Goal: Task Accomplishment & Management: Use online tool/utility

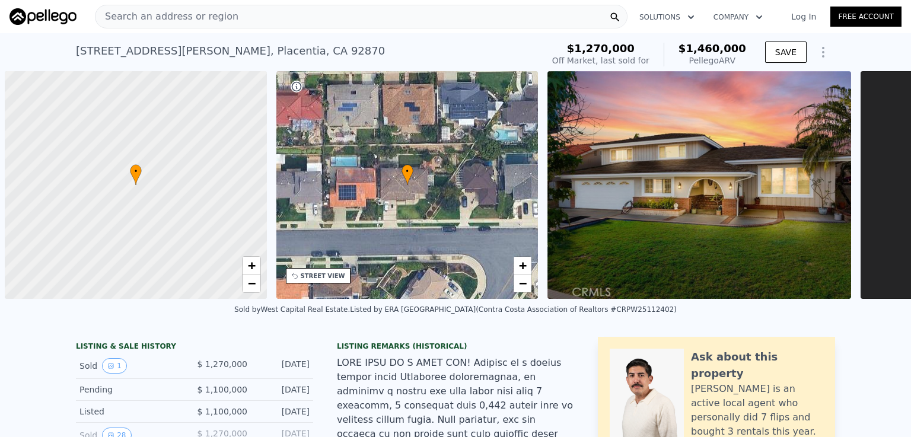
scroll to position [0, 225]
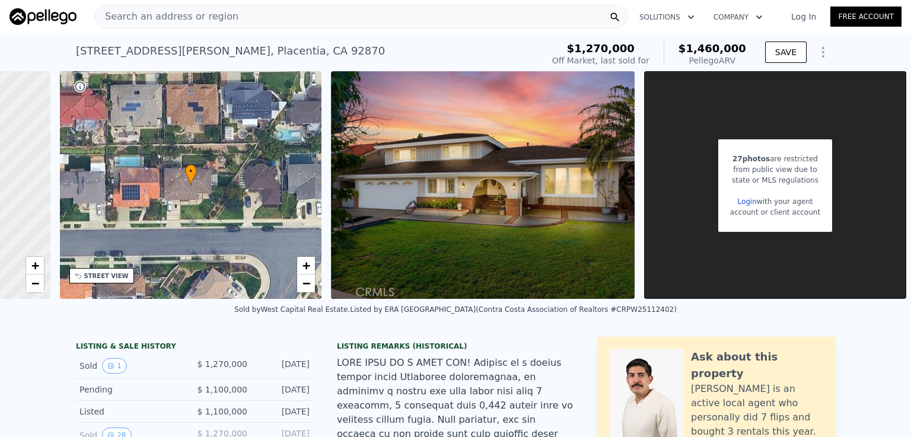
click at [351, 14] on div "Search an address or region" at bounding box center [361, 17] width 533 height 24
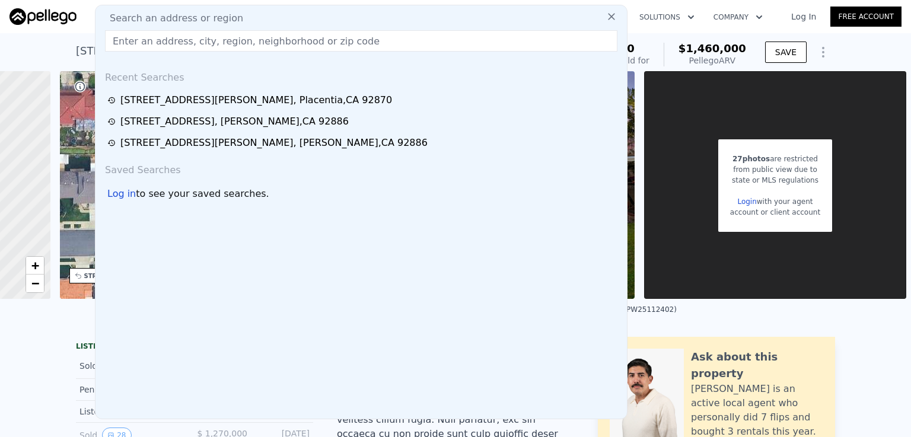
drag, startPoint x: 351, startPoint y: 14, endPoint x: 242, endPoint y: 38, distance: 111.3
paste input "[STREET_ADDRESS][PERSON_NAME]"
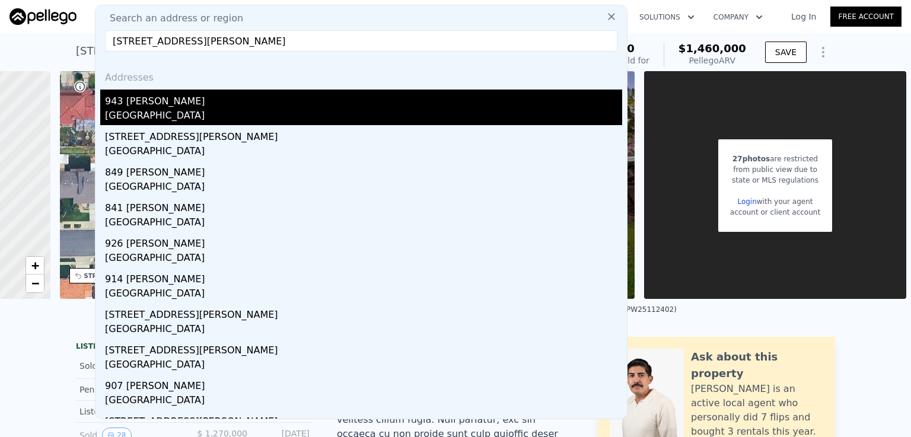
type input "[STREET_ADDRESS][PERSON_NAME]"
click at [139, 114] on div "[GEOGRAPHIC_DATA]" at bounding box center [363, 117] width 517 height 17
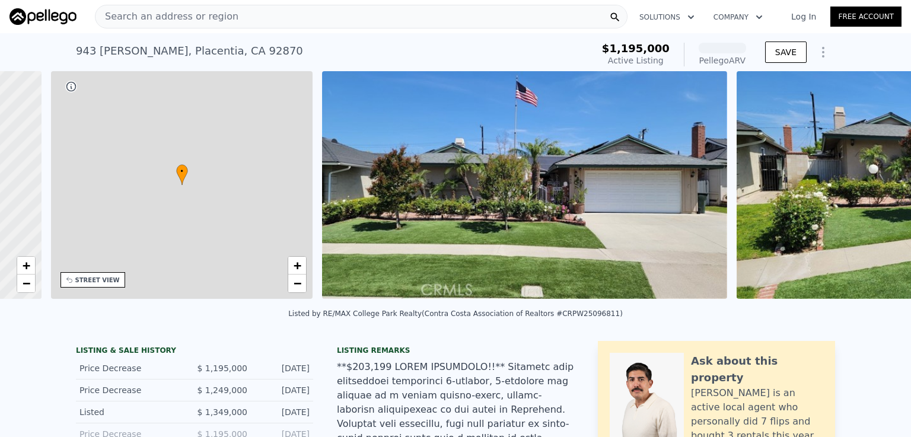
scroll to position [0, 276]
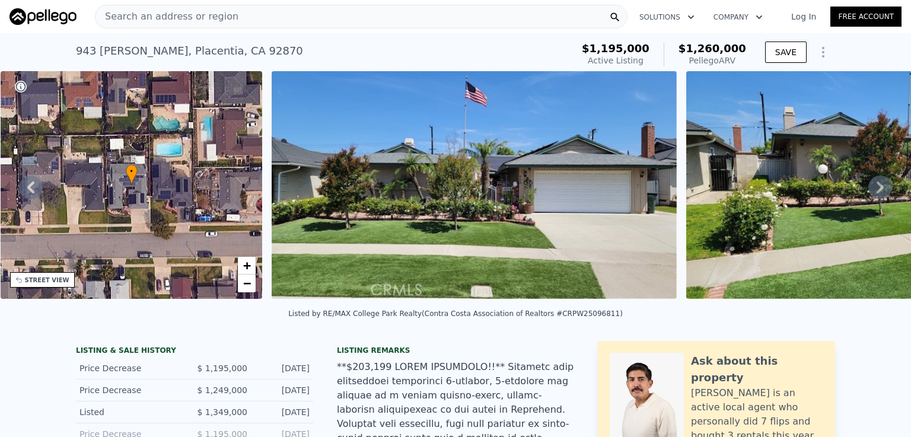
click at [131, 18] on span "Search an address or region" at bounding box center [167, 16] width 143 height 14
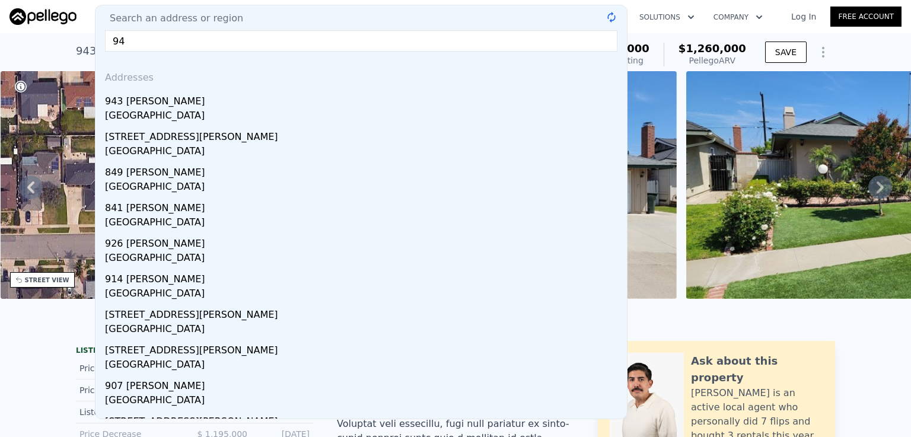
type input "9"
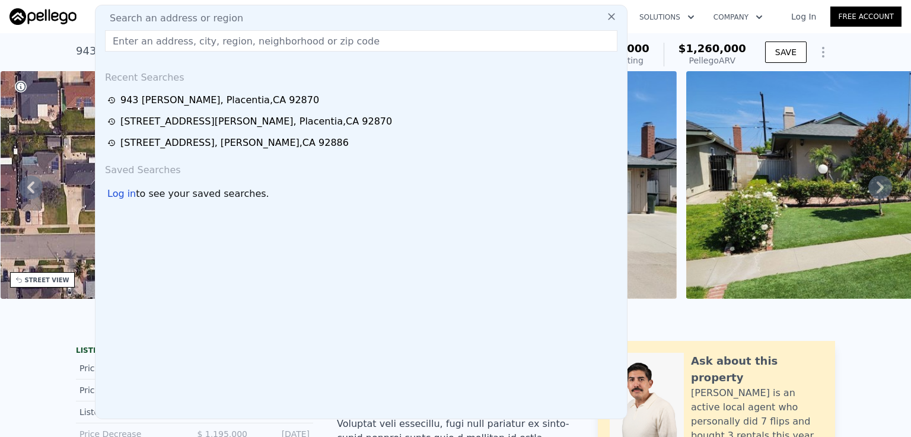
paste input "[STREET_ADDRESS][PERSON_NAME]"
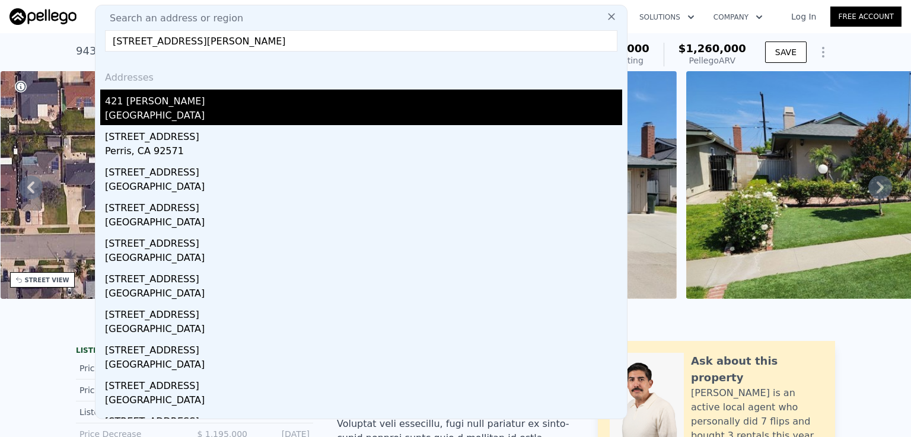
type input "[STREET_ADDRESS][PERSON_NAME]"
click at [140, 106] on div "421 [PERSON_NAME]" at bounding box center [363, 99] width 517 height 19
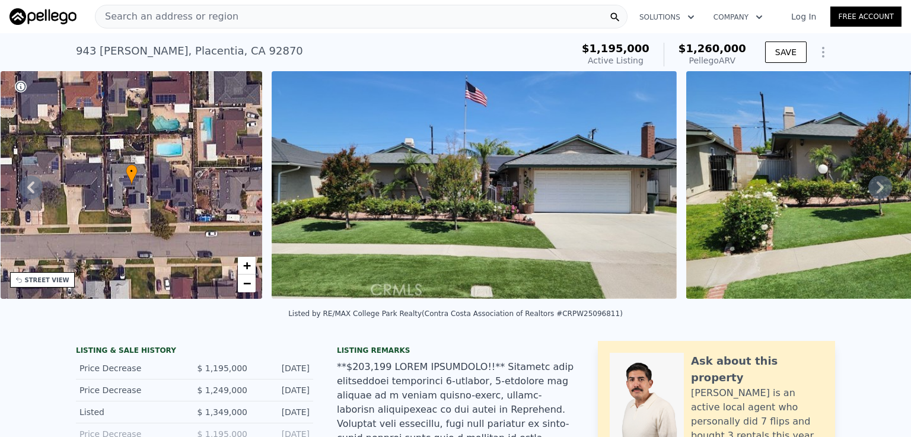
type input "1"
type input "2"
type input "1465"
type input "2096"
type input "6654"
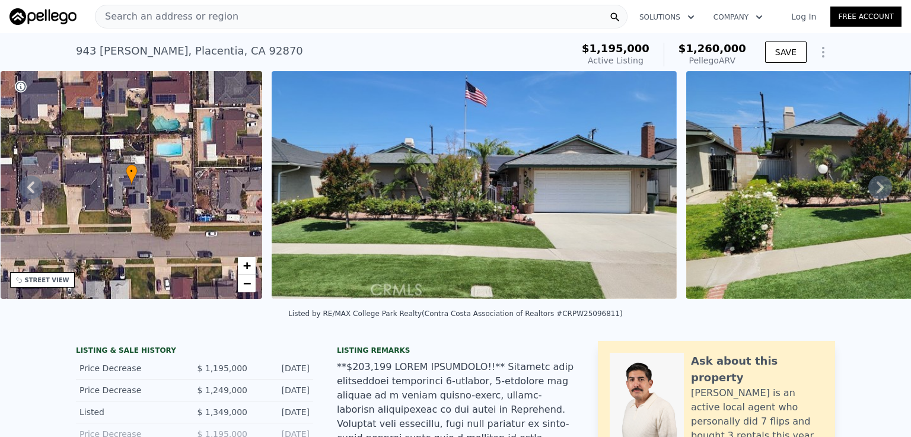
type input "8307"
checkbox input "false"
type input "$ 1,347,000"
type input "-$ 130,786"
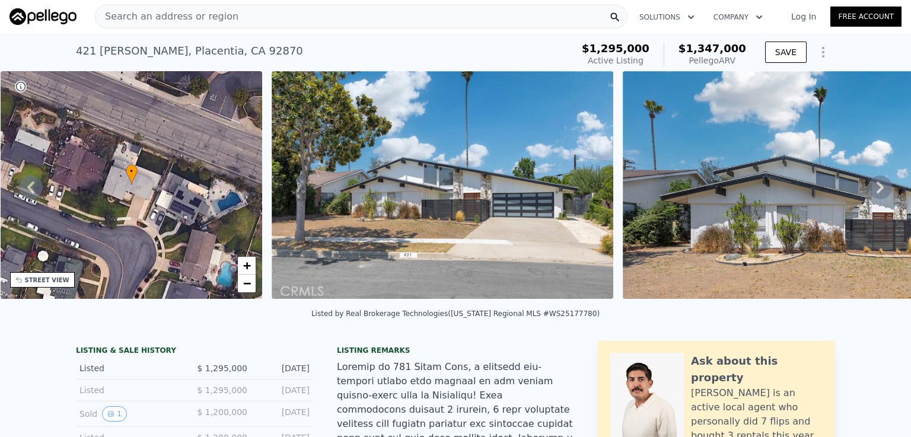
drag, startPoint x: 237, startPoint y: 14, endPoint x: 126, endPoint y: 11, distance: 111.6
drag, startPoint x: 126, startPoint y: 11, endPoint x: 112, endPoint y: 14, distance: 13.9
click at [112, 14] on span "Search an address or region" at bounding box center [167, 16] width 143 height 14
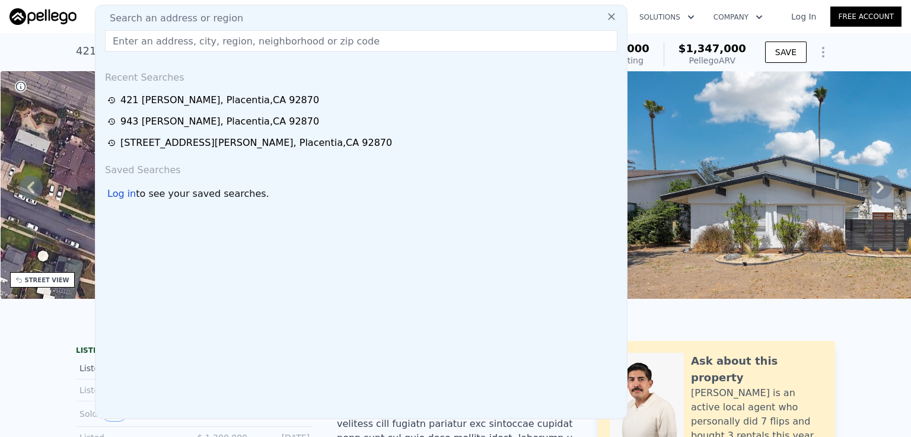
paste input "[STREET_ADDRESS]"
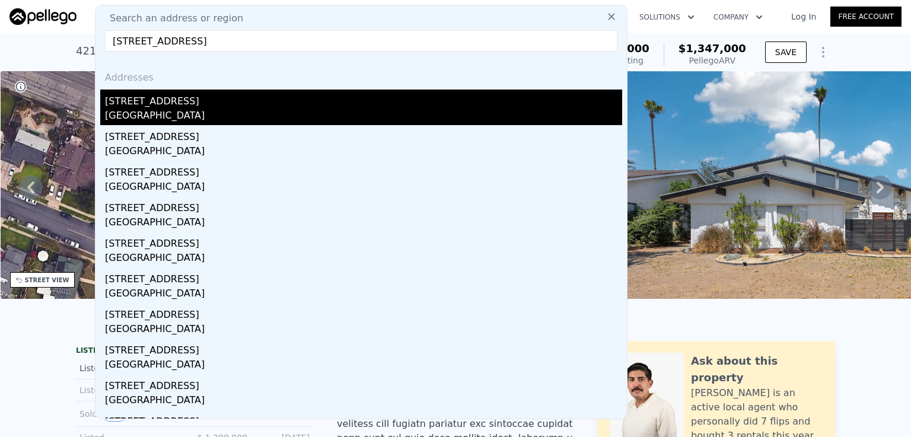
type input "[STREET_ADDRESS]"
click at [147, 110] on div "[GEOGRAPHIC_DATA]" at bounding box center [363, 117] width 517 height 17
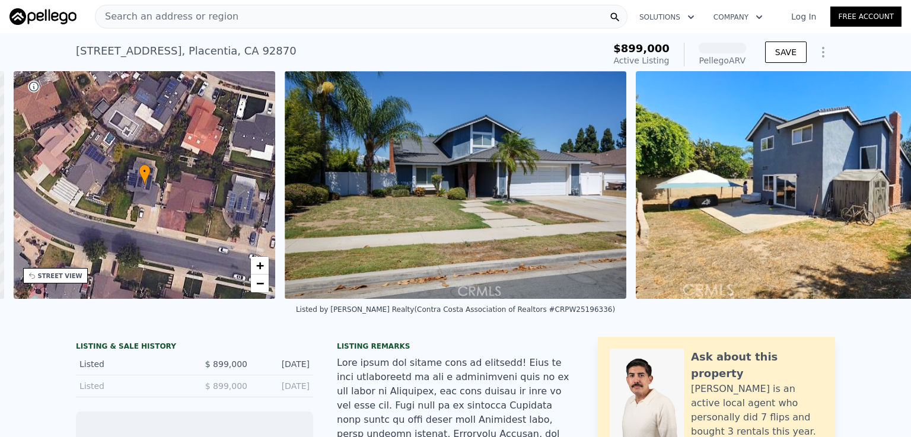
scroll to position [0, 276]
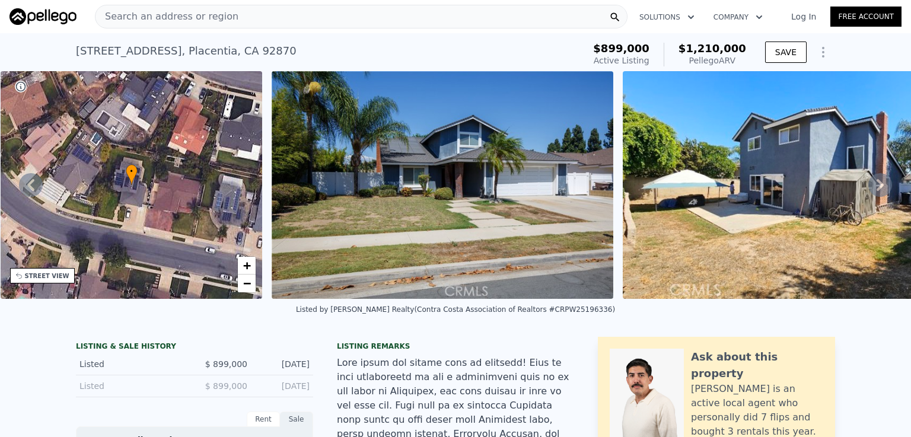
drag, startPoint x: 153, startPoint y: 12, endPoint x: 105, endPoint y: 17, distance: 48.2
drag, startPoint x: 105, startPoint y: 17, endPoint x: 377, endPoint y: 20, distance: 271.7
click at [377, 20] on div "Search an address or region" at bounding box center [361, 17] width 533 height 24
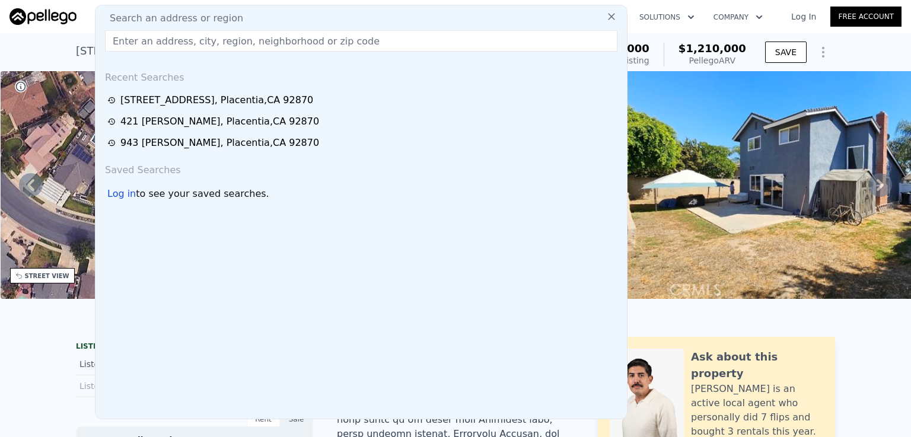
type input "[STREET_ADDRESS][PERSON_NAME]"
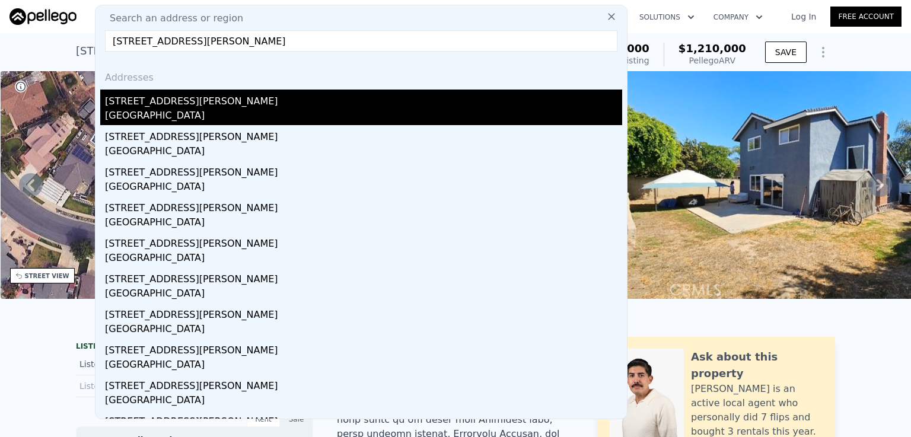
click at [159, 107] on div "[STREET_ADDRESS][PERSON_NAME]" at bounding box center [363, 99] width 517 height 19
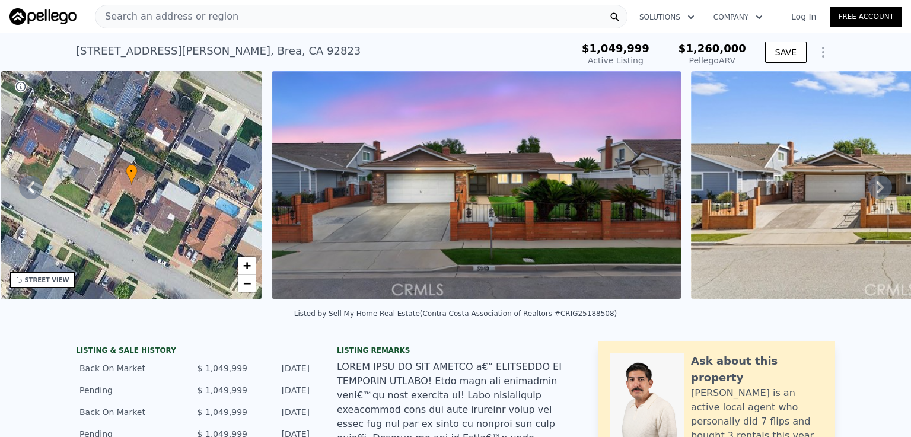
drag, startPoint x: 100, startPoint y: 17, endPoint x: 330, endPoint y: 12, distance: 229.6
drag, startPoint x: 330, startPoint y: 12, endPoint x: 228, endPoint y: 20, distance: 101.7
click at [228, 20] on div "Search an address or region" at bounding box center [361, 17] width 533 height 24
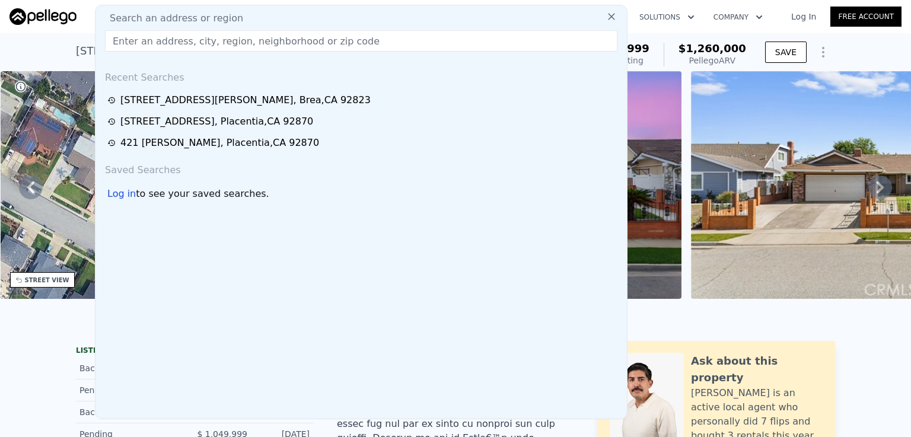
paste input "[STREET_ADDRESS]"
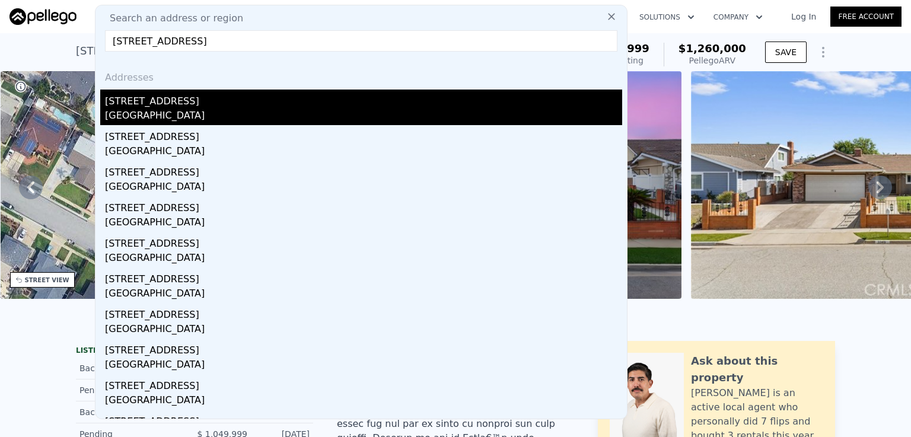
type input "[STREET_ADDRESS]"
click at [164, 107] on div "[STREET_ADDRESS]" at bounding box center [363, 99] width 517 height 19
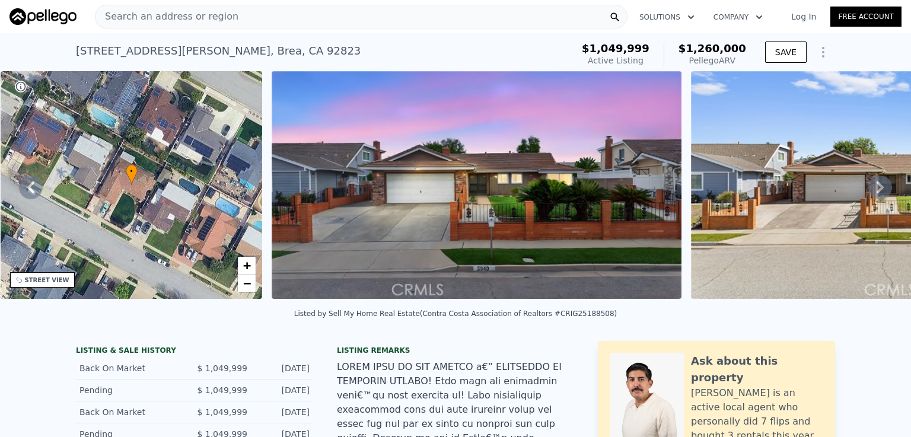
type input "1"
type input "2.5"
type input "1517"
type input "2353"
type input "11040"
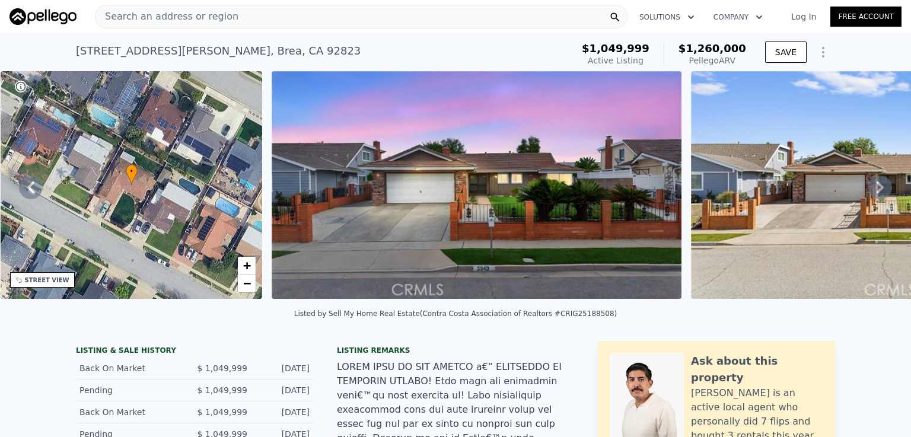
type input "$ 1,264,000"
type input "$ 228,097"
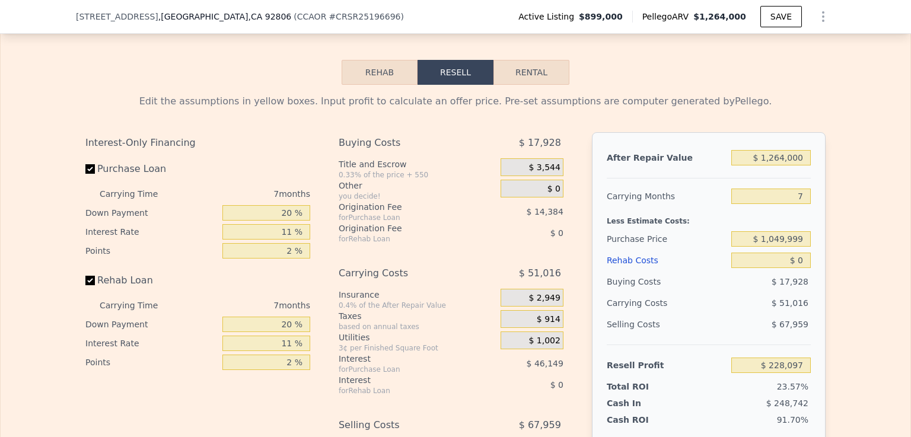
scroll to position [1905, 0]
click at [796, 252] on input "$ 0" at bounding box center [771, 259] width 79 height 15
type input "$ 10"
type input "$ 228,087"
type input "$ 150"
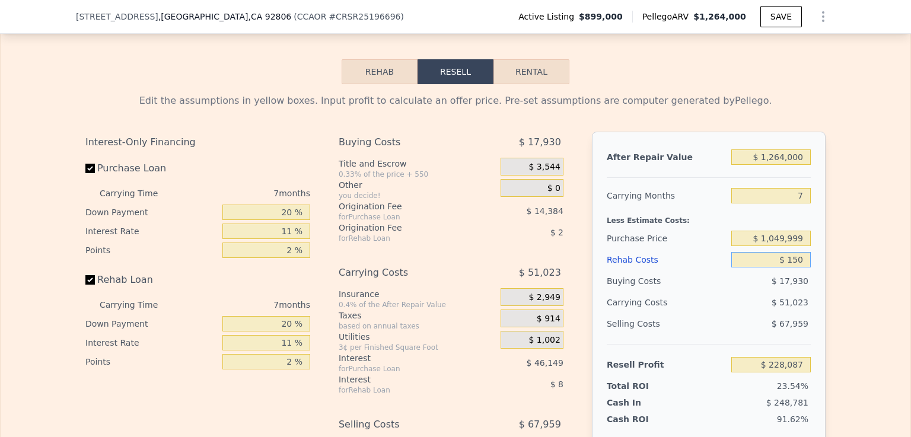
type input "$ 227,938"
type input "$ 1,500"
type input "$ 226,496"
type input "$ 15,000"
type input "$ 212,087"
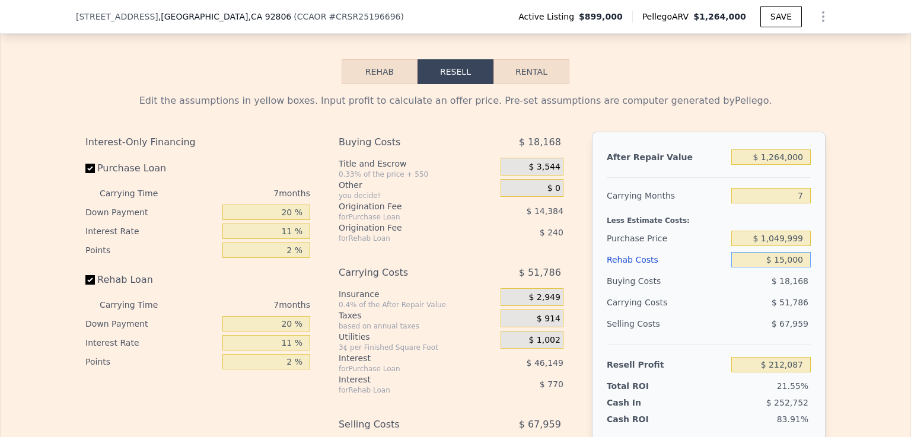
type input "$ 150,000"
type input "$ 67,997"
click at [749, 252] on input "$ 150,000" at bounding box center [771, 259] width 79 height 15
type input "$ 150,000"
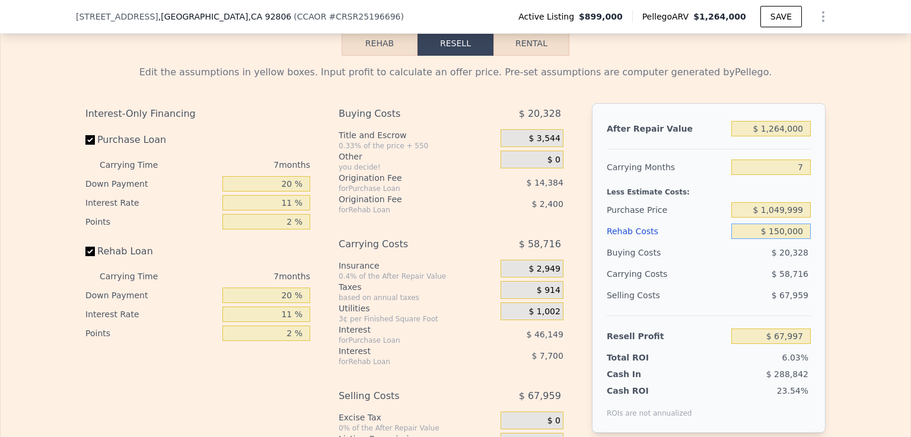
scroll to position [1950, 0]
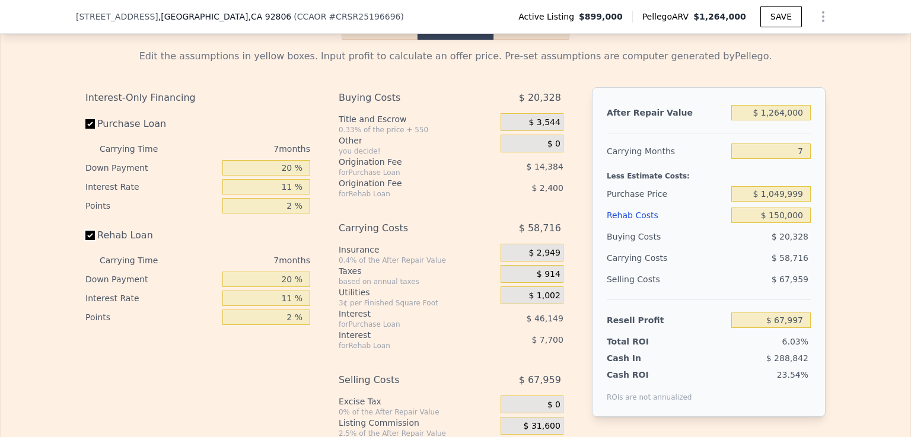
click at [85, 231] on input "Rehab Loan" at bounding box center [89, 235] width 9 height 9
checkbox input "false"
type input "$ 78,097"
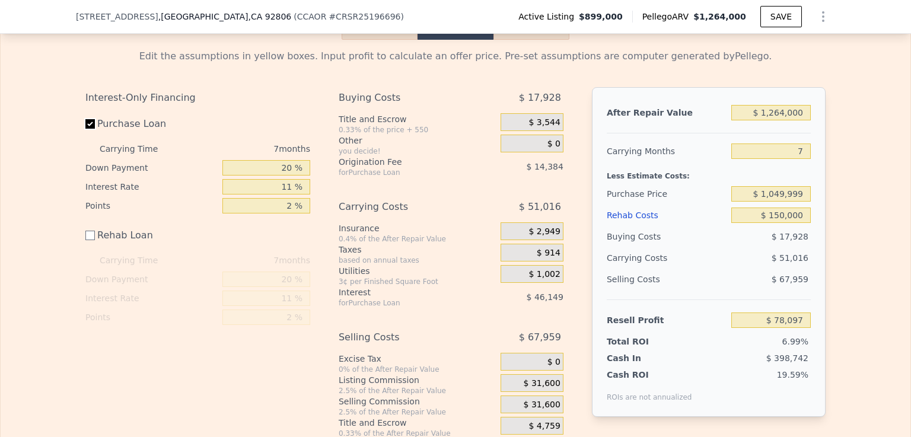
click at [87, 119] on input "Purchase Loan" at bounding box center [89, 123] width 9 height 9
checkbox input "false"
type input "$ 138,632"
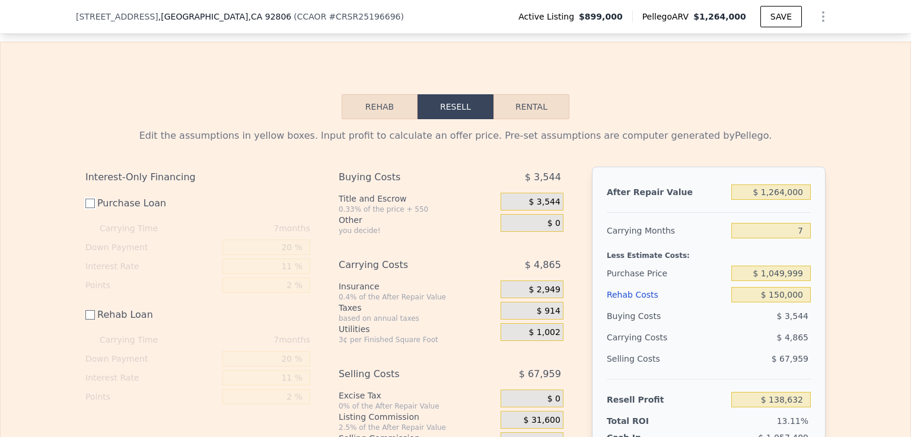
scroll to position [1973, 0]
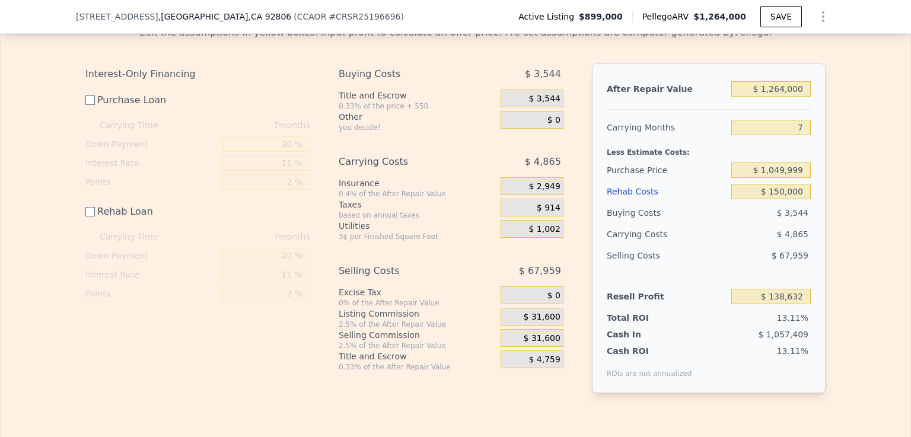
click at [519, 329] on div "$ 31,600" at bounding box center [532, 338] width 63 height 18
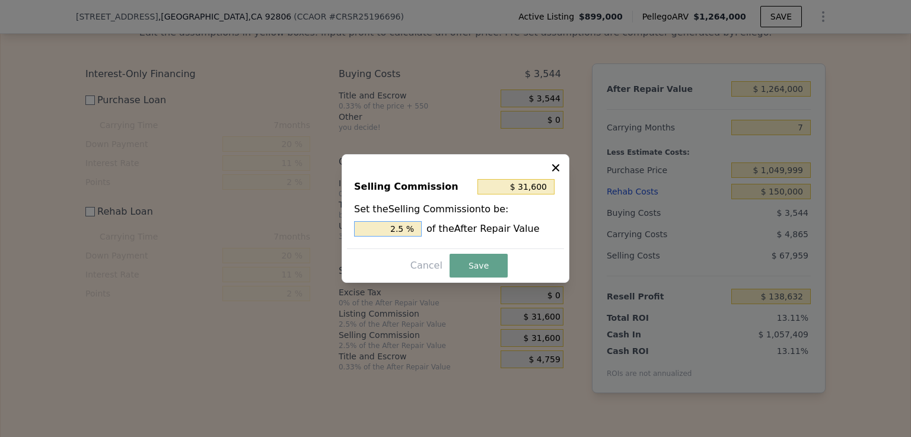
click at [406, 228] on input "2.5 %" at bounding box center [388, 228] width 68 height 15
type input "$ 25,280"
type input "2 %"
type input "$ 0"
type input "0 %"
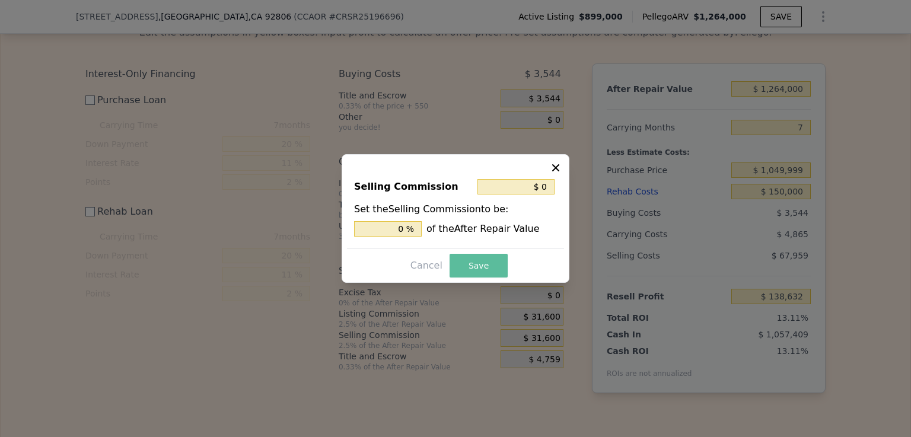
click at [469, 268] on button "Save" at bounding box center [479, 266] width 58 height 24
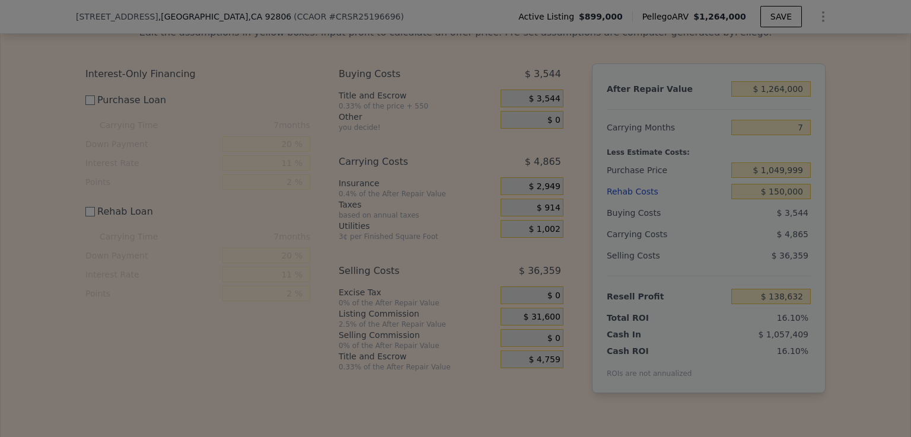
type input "$ 170,232"
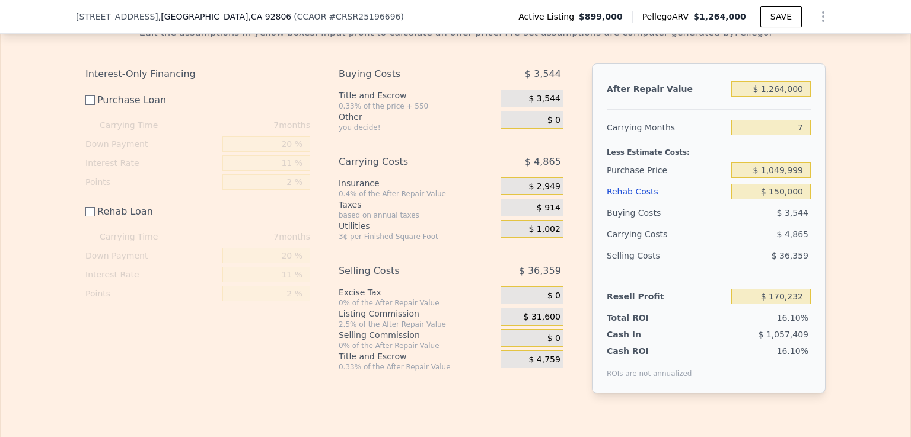
click at [511, 308] on div "$ 31,600" at bounding box center [532, 317] width 63 height 18
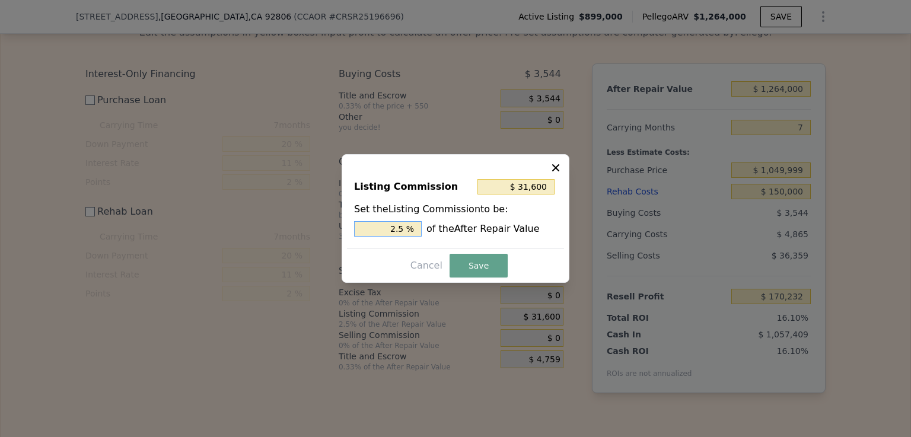
click at [405, 229] on input "2.5 %" at bounding box center [388, 228] width 68 height 15
type input "$ 25,280"
type input "2 %"
type input "$ 0"
type input "0 %"
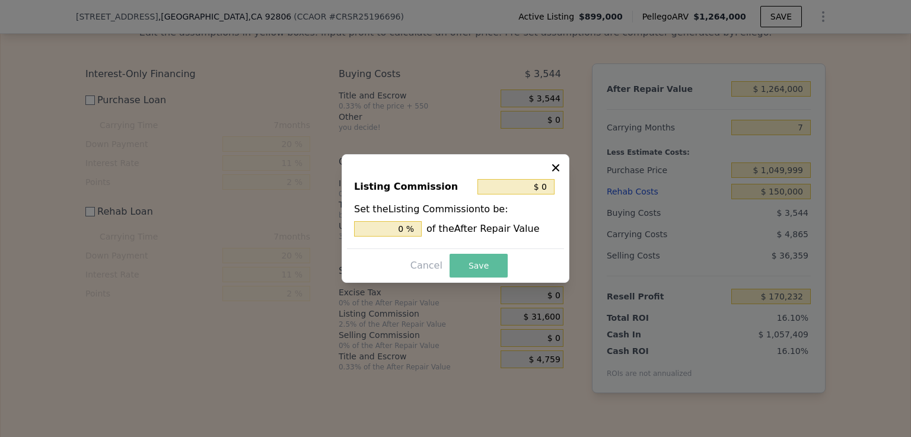
click at [471, 270] on button "Save" at bounding box center [479, 266] width 58 height 24
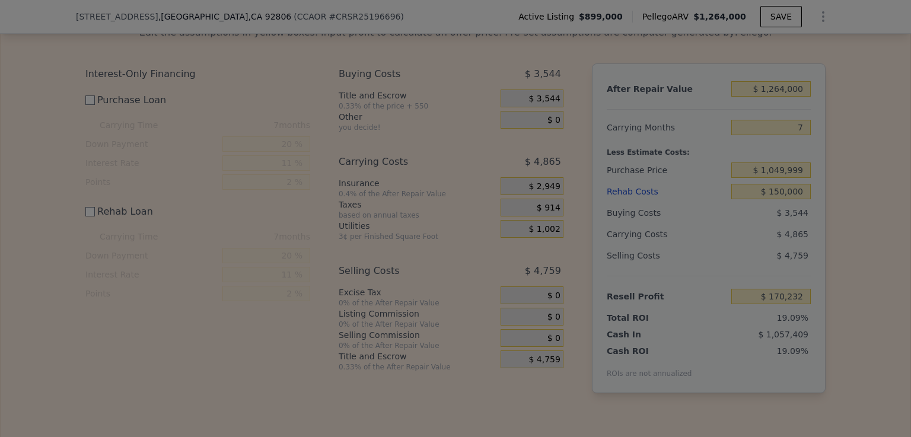
type input "$ 201,832"
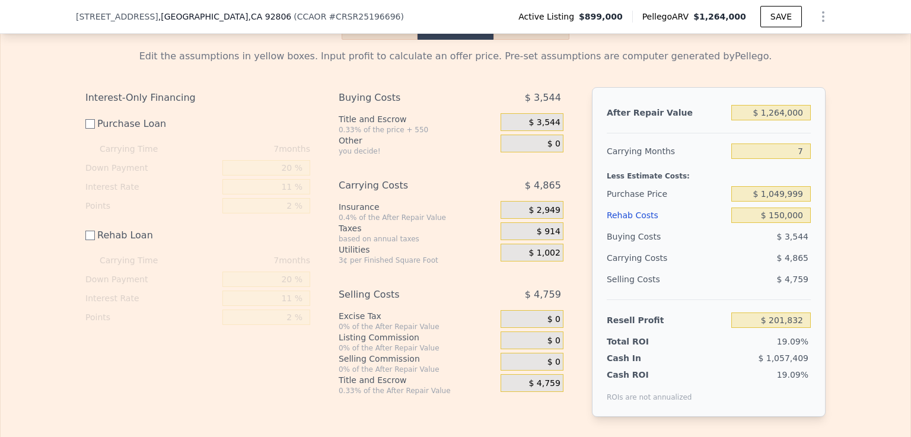
scroll to position [1855, 0]
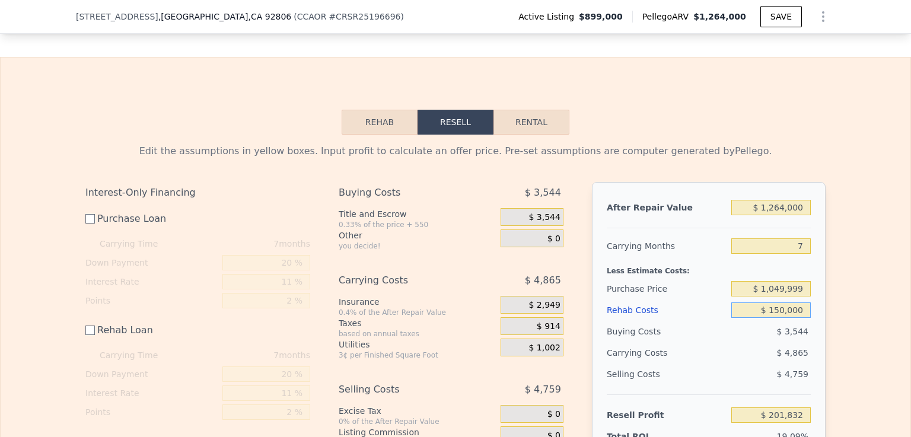
click at [784, 303] on input "$ 150,000" at bounding box center [771, 310] width 79 height 15
type input "$ 1,000"
type input "$ 350,832"
type input "$ 000"
type input "$ 351,832"
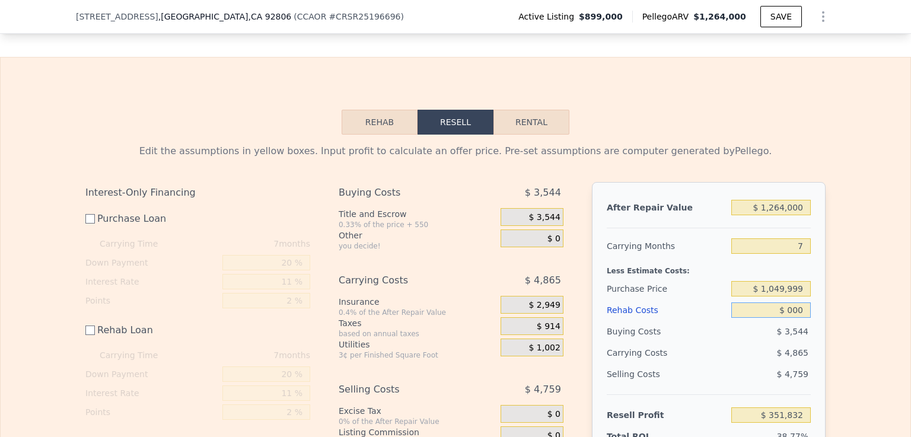
type input "$ 2,000"
type input "$ 349,832"
type input "$ 22,000"
type input "$ 329,832"
type input "$ 220,000"
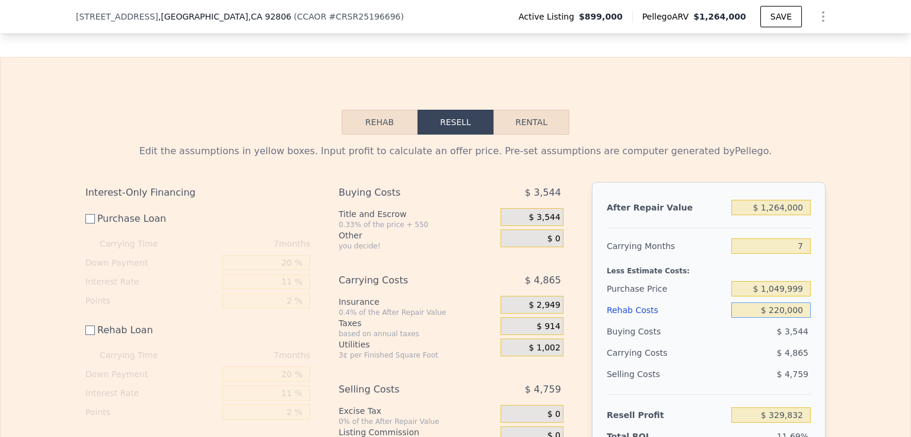
type input "$ 131,832"
type input "$ 2,200,000"
type input "-$ 1,848,168"
type input "$ 220,000"
type input "$ 131,832"
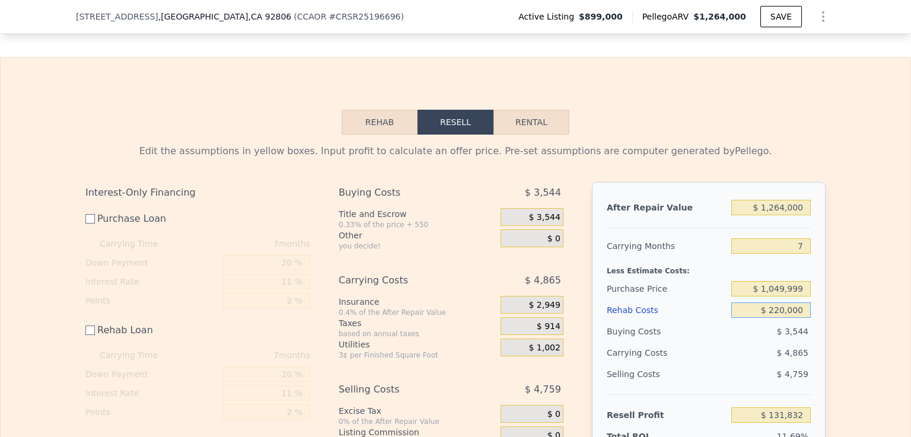
click at [800, 303] on input "$ 220,000" at bounding box center [771, 310] width 79 height 15
type input "$ 220,000"
click at [783, 281] on input "$ 1,049,999" at bounding box center [771, 288] width 79 height 15
click at [799, 281] on input "$ 999" at bounding box center [771, 288] width 79 height 15
type input "$ 9"
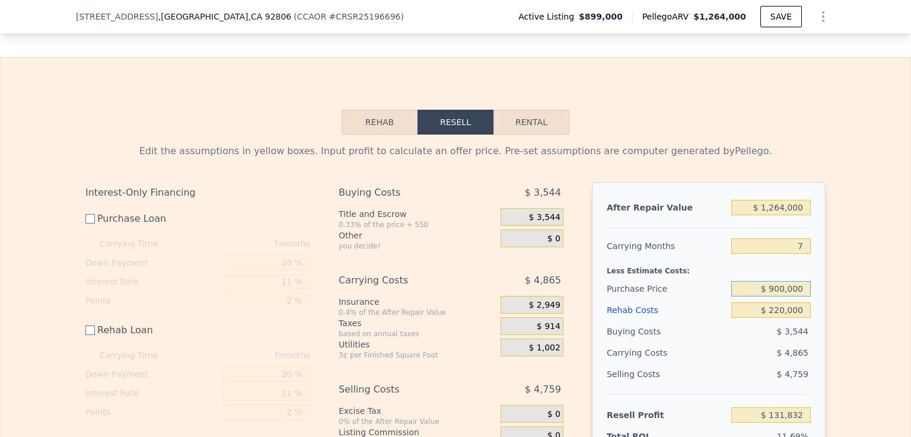
type input "$ 900,000"
click at [750, 303] on input "$ 220,000" at bounding box center [771, 310] width 79 height 15
type input "$ 130,829"
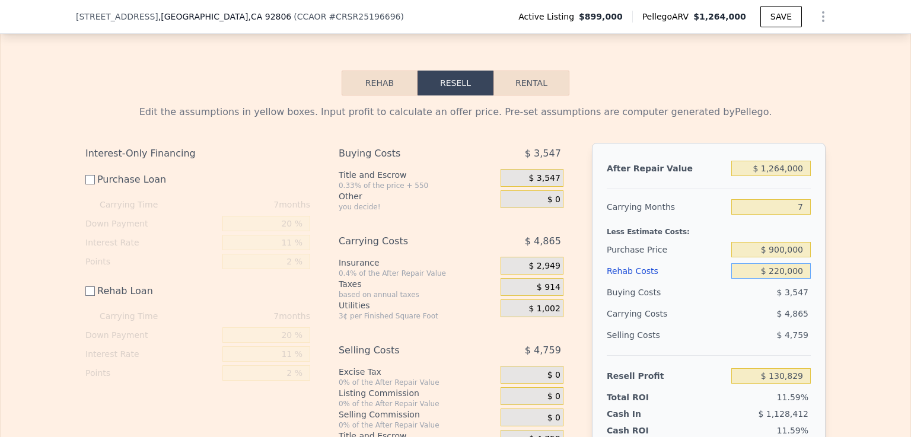
scroll to position [1902, 0]
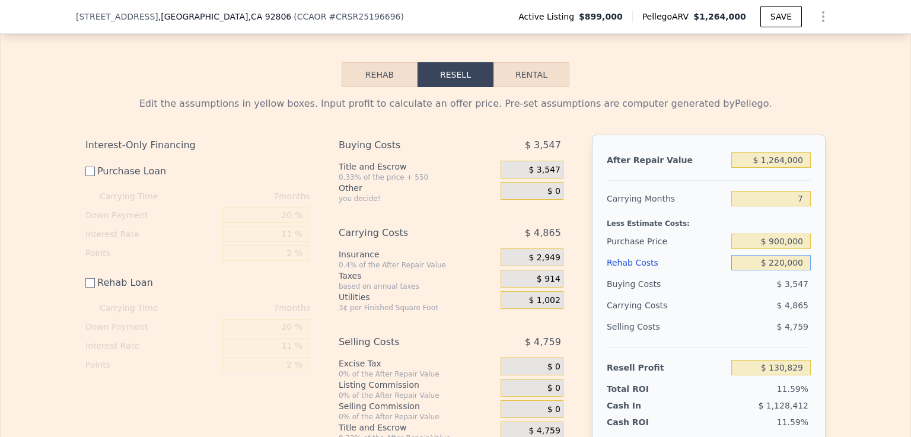
click at [778, 255] on input "$ 220,000" at bounding box center [771, 262] width 79 height 15
type input "$ 200,000"
type input "$ 150,829"
type input "$ 200,000"
click at [748, 360] on input "$ 150,829" at bounding box center [771, 367] width 79 height 15
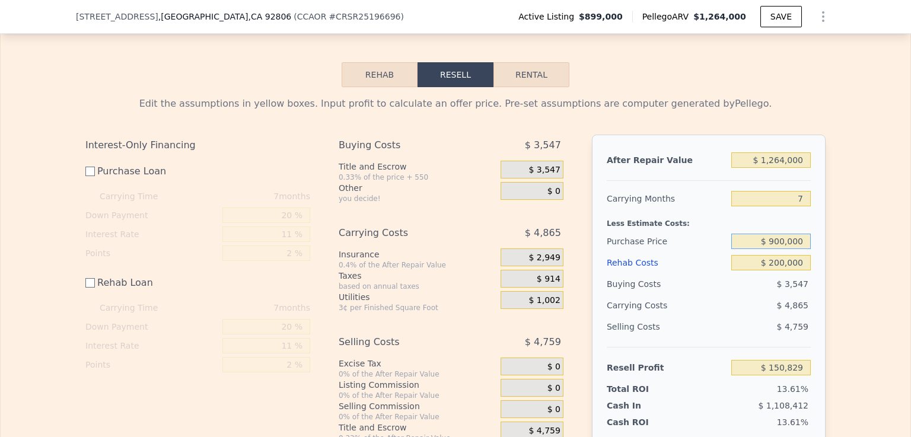
click at [783, 234] on input "$ 900,000" at bounding box center [771, 241] width 79 height 15
type input "$ 850,000"
click at [752, 255] on input "$ 200,000" at bounding box center [771, 262] width 79 height 15
type input "$ 200,995"
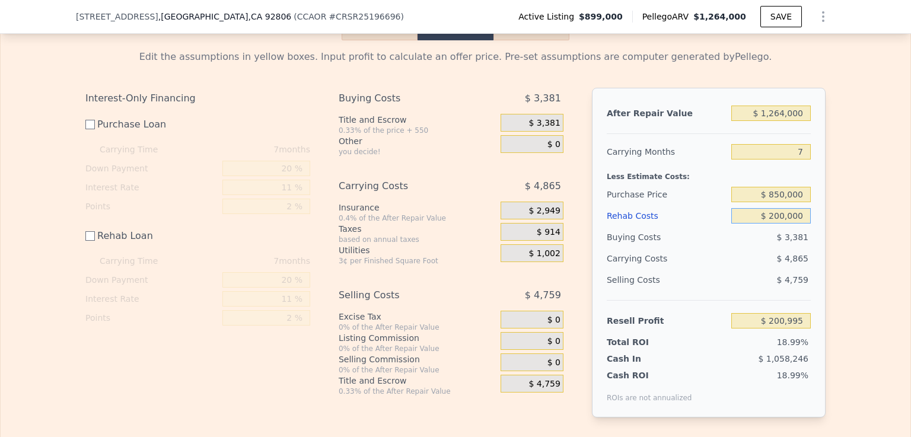
scroll to position [1854, 0]
